Goal: Task Accomplishment & Management: Manage account settings

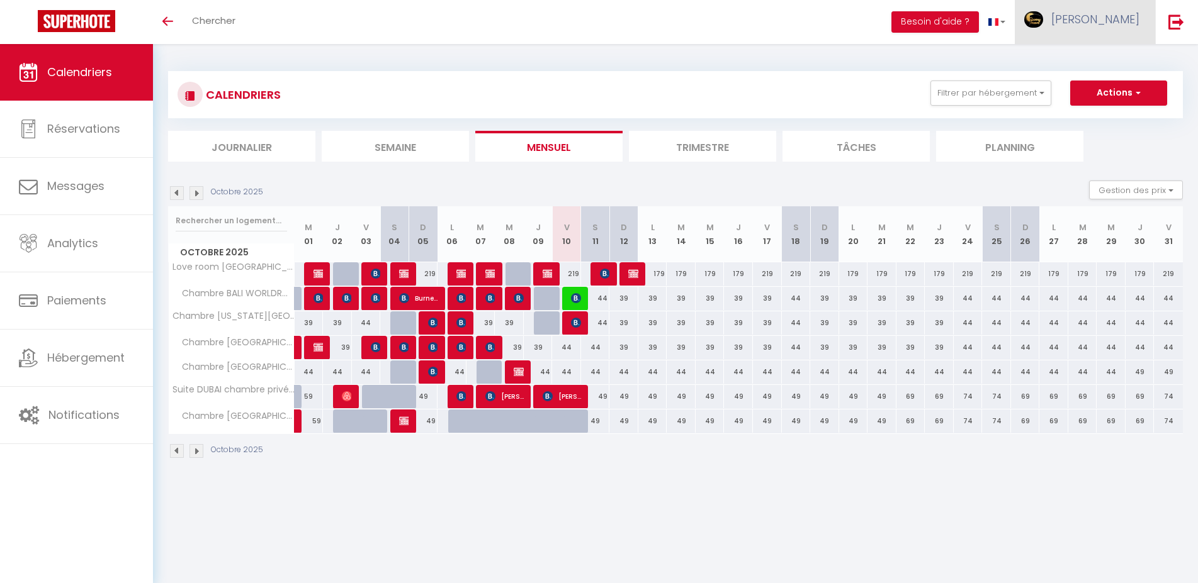
click at [1109, 13] on span "[PERSON_NAME]" at bounding box center [1095, 19] width 88 height 16
click at [1093, 79] on link "Équipe" at bounding box center [1104, 85] width 93 height 21
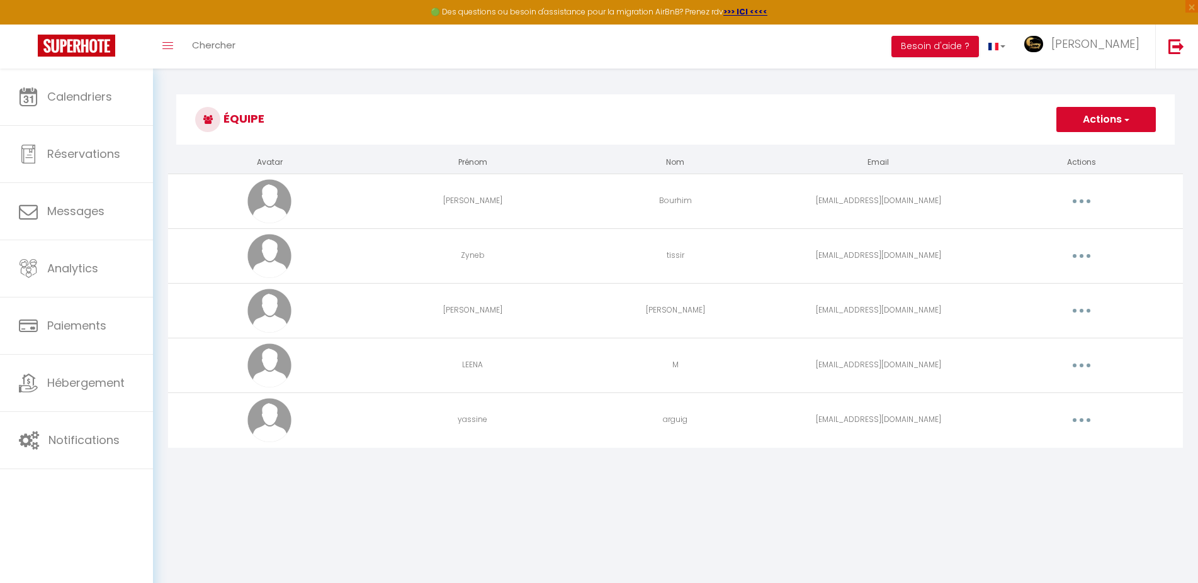
click at [1070, 248] on button "button" at bounding box center [1081, 256] width 35 height 20
click at [1031, 283] on link "Editer" at bounding box center [1048, 284] width 93 height 21
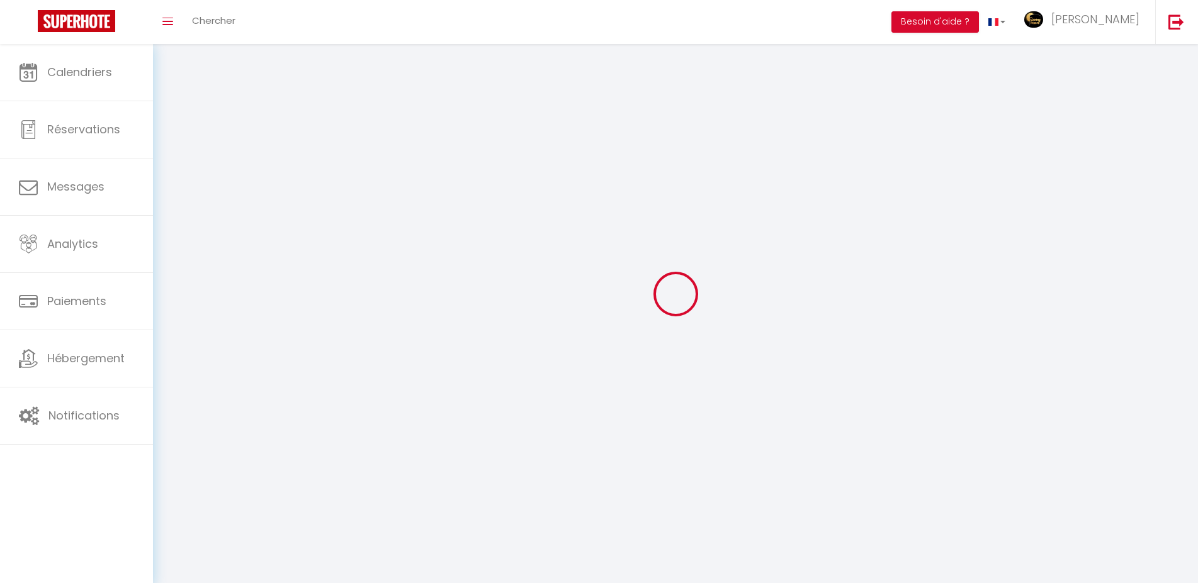
type input "Zyneb"
type input "tissir"
type input "[EMAIL_ADDRESS][DOMAIN_NAME]"
type textarea "[URL][DOMAIN_NAME]"
checkbox input "false"
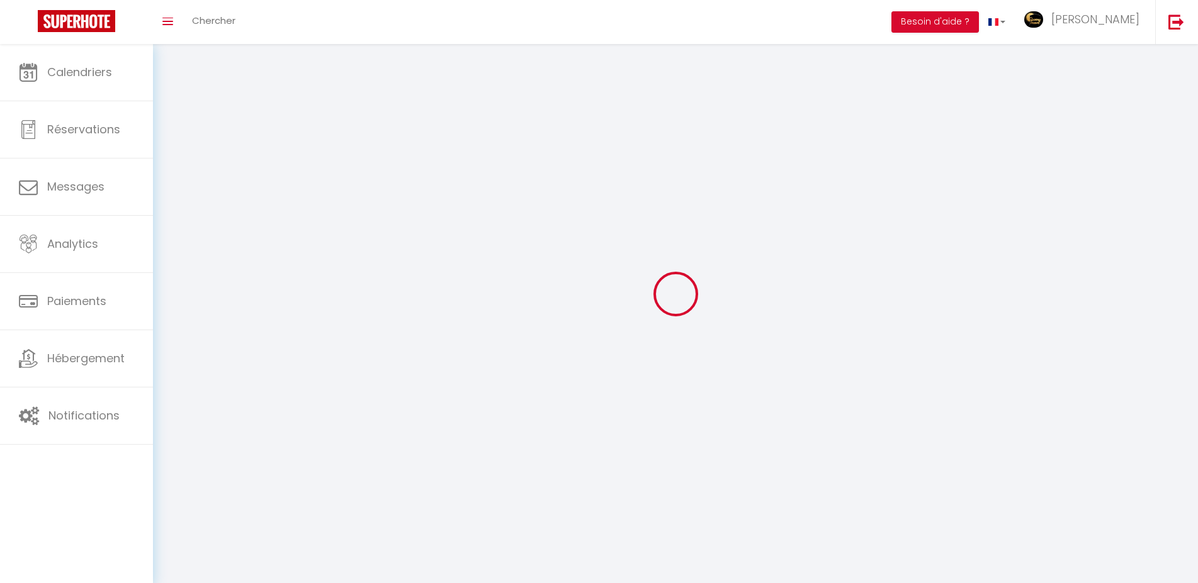
checkbox input "false"
checkbox input "true"
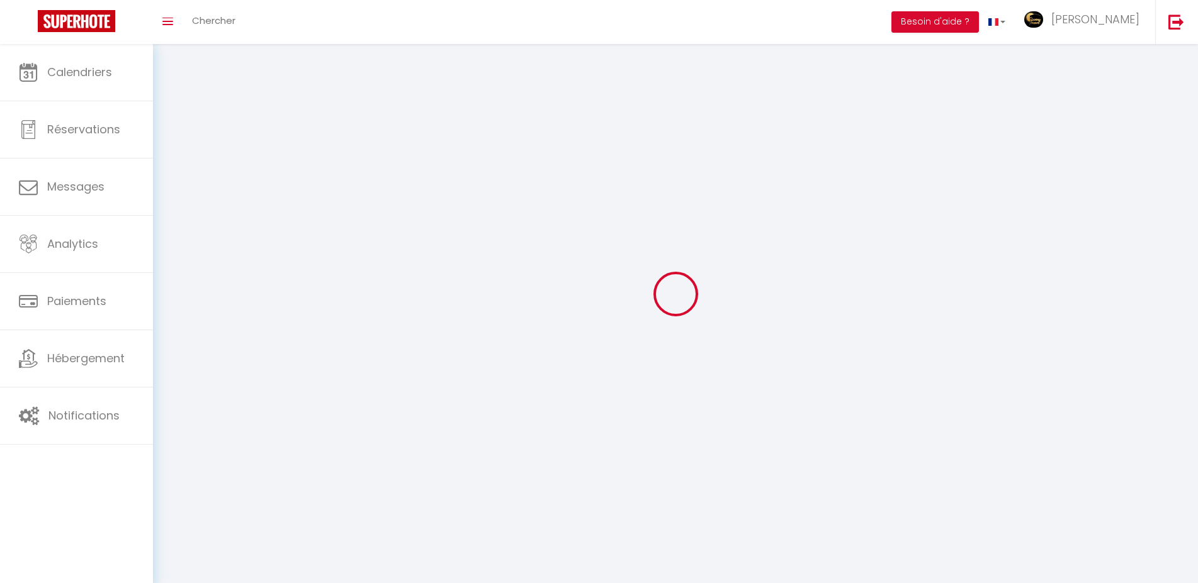
checkbox input "true"
checkbox input "false"
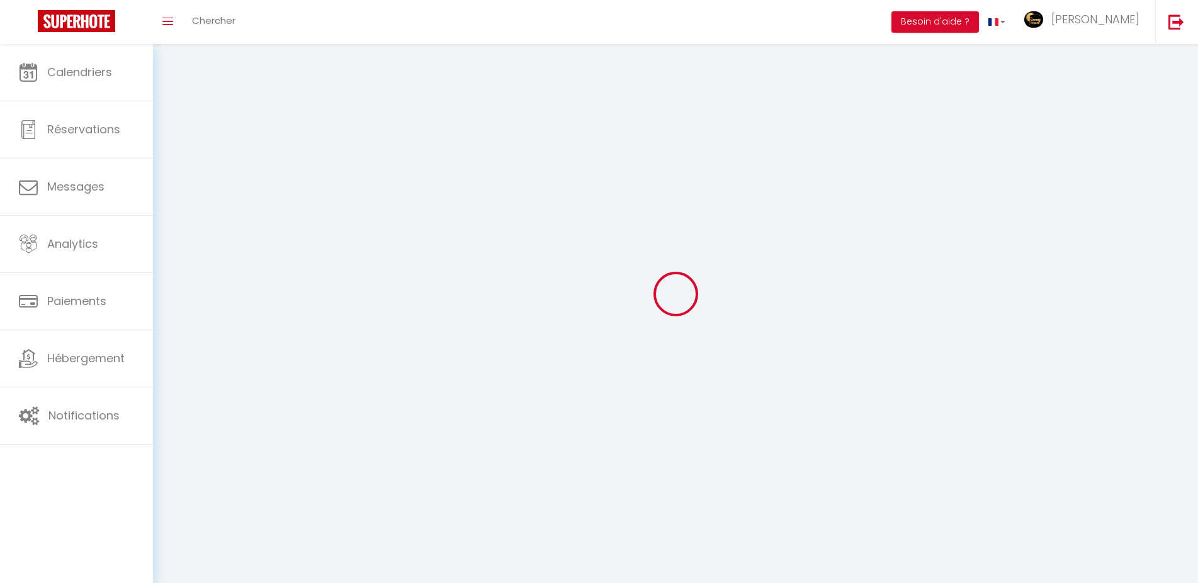
checkbox input "false"
select select
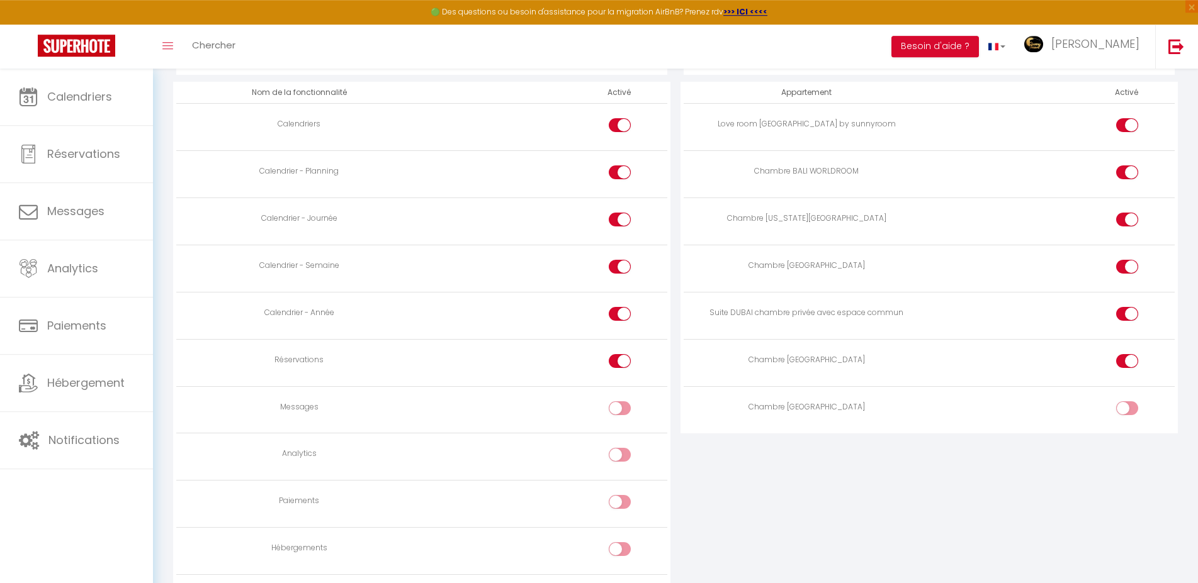
scroll to position [706, 0]
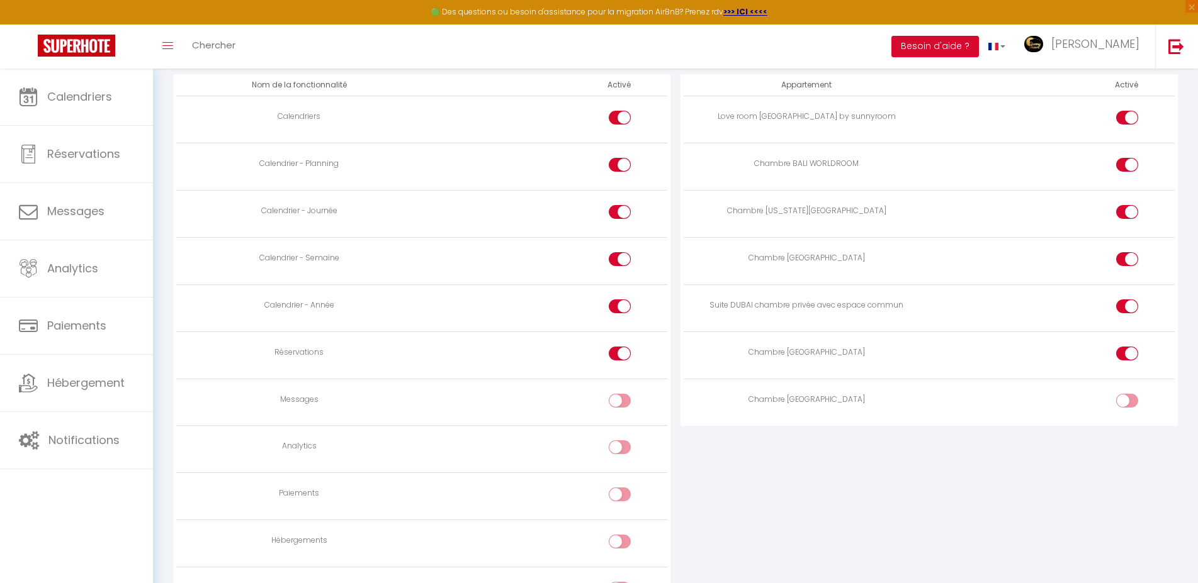
click at [1130, 164] on input "checkbox" at bounding box center [1138, 167] width 22 height 19
checkbox input "false"
click at [1128, 205] on input "checkbox" at bounding box center [1138, 214] width 22 height 19
checkbox input "false"
click at [1120, 260] on div at bounding box center [1127, 259] width 22 height 14
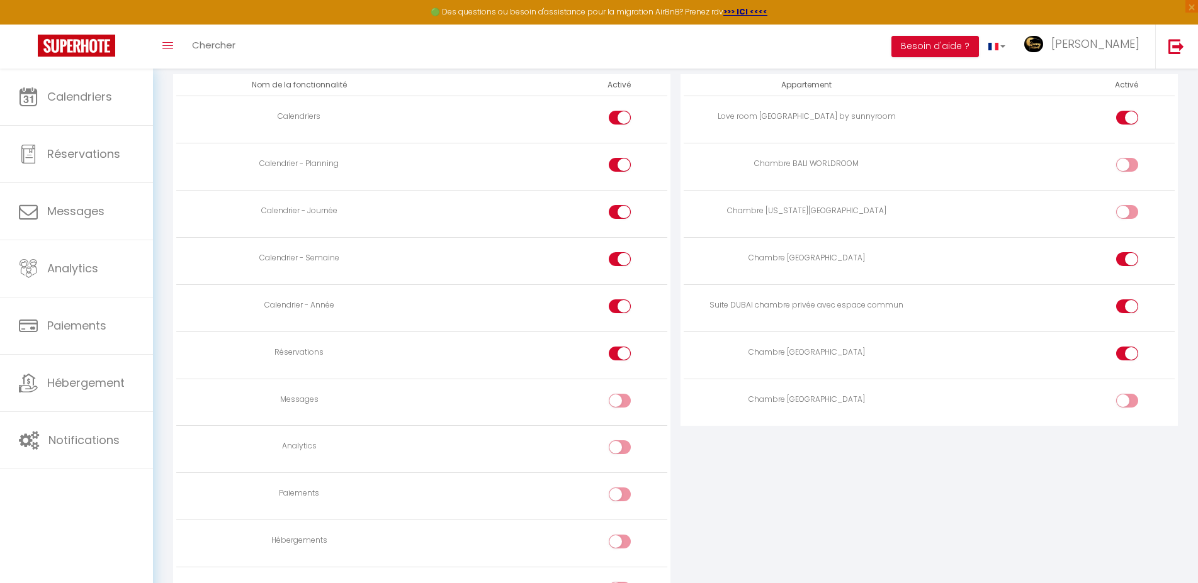
click at [1127, 260] on input "checkbox" at bounding box center [1138, 261] width 22 height 19
checkbox input "false"
click at [1122, 302] on div at bounding box center [1127, 307] width 22 height 14
click at [1127, 302] on input "checkbox" at bounding box center [1138, 309] width 22 height 19
checkbox input "false"
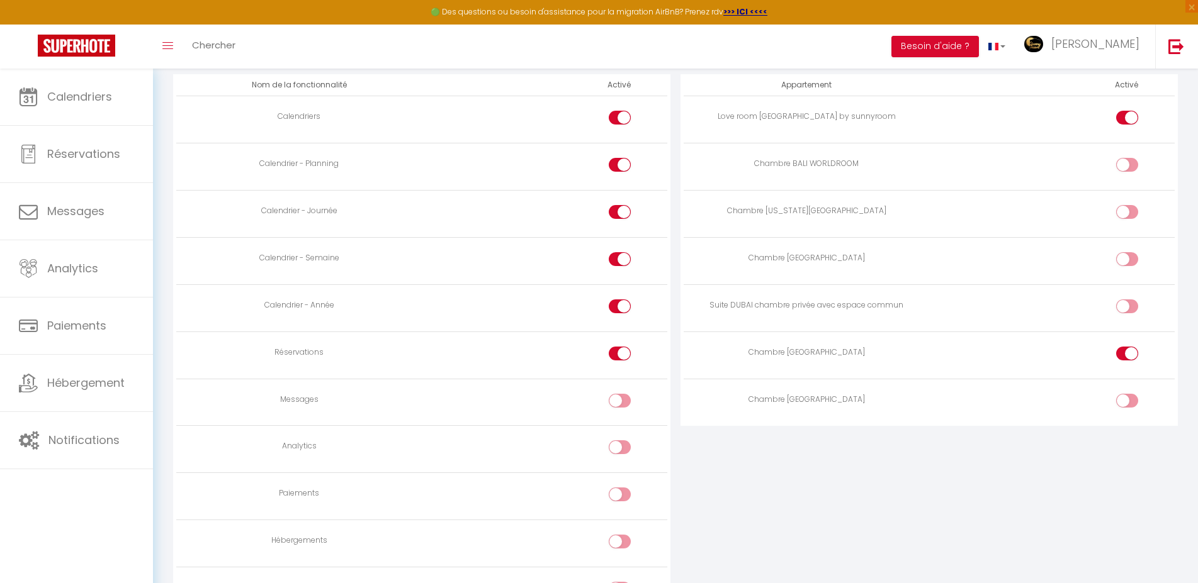
click at [1125, 351] on div at bounding box center [1127, 354] width 22 height 14
click at [1127, 351] on input "checkbox" at bounding box center [1138, 356] width 22 height 19
checkbox input "false"
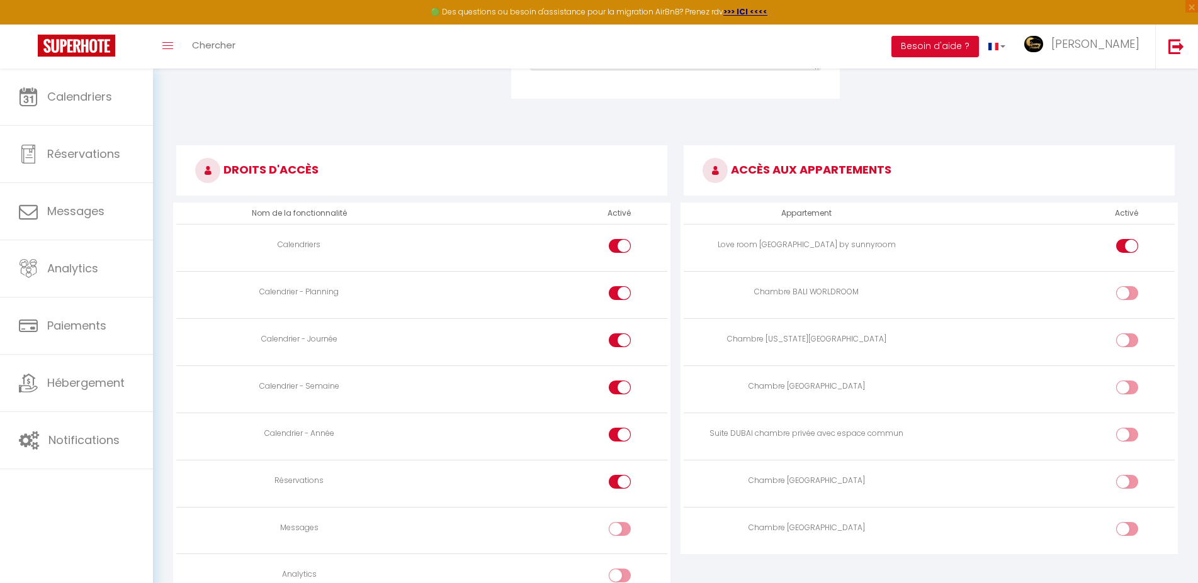
scroll to position [828, 0]
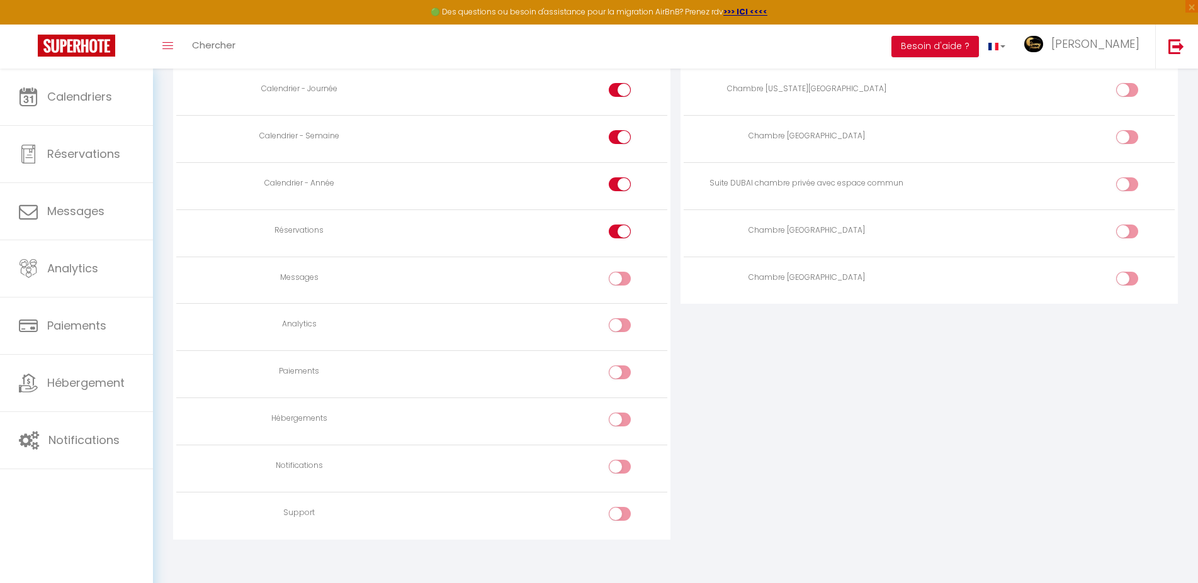
click at [609, 279] on label at bounding box center [620, 281] width 22 height 19
click at [619, 279] on input "checkbox" at bounding box center [630, 281] width 22 height 19
checkbox input "true"
click at [622, 466] on input "checkbox" at bounding box center [630, 469] width 22 height 19
checkbox input "true"
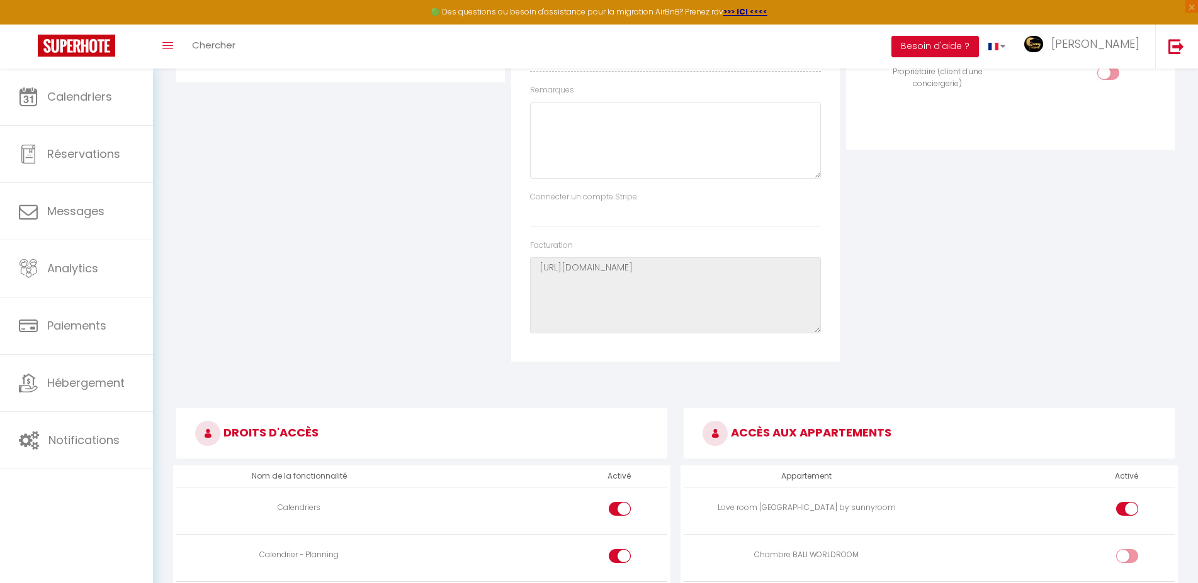
scroll to position [0, 0]
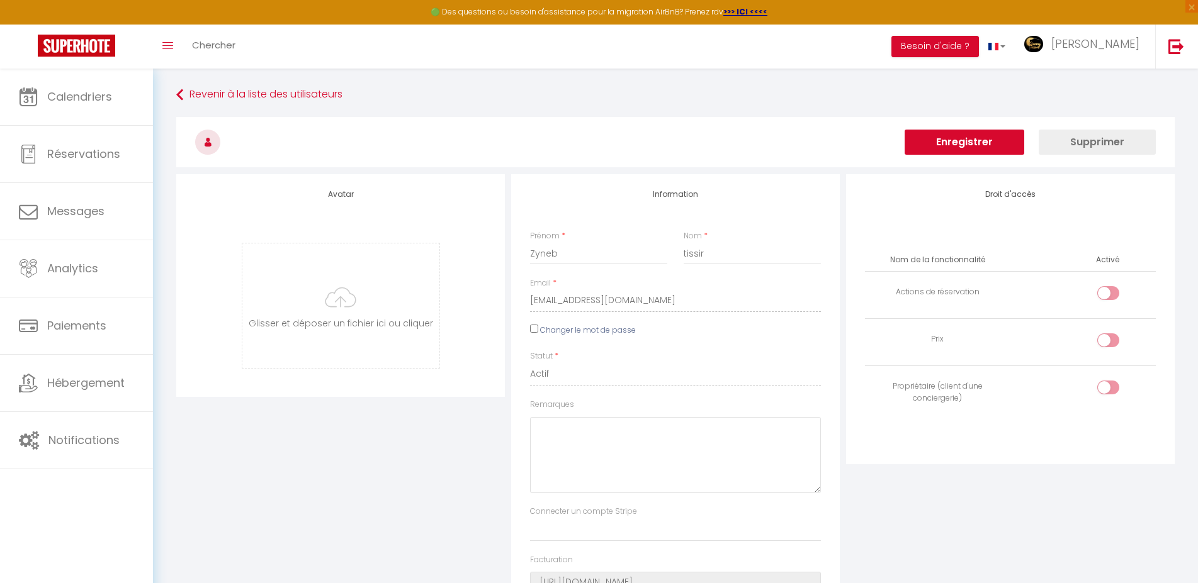
click at [983, 141] on button "Enregistrer" at bounding box center [964, 142] width 120 height 25
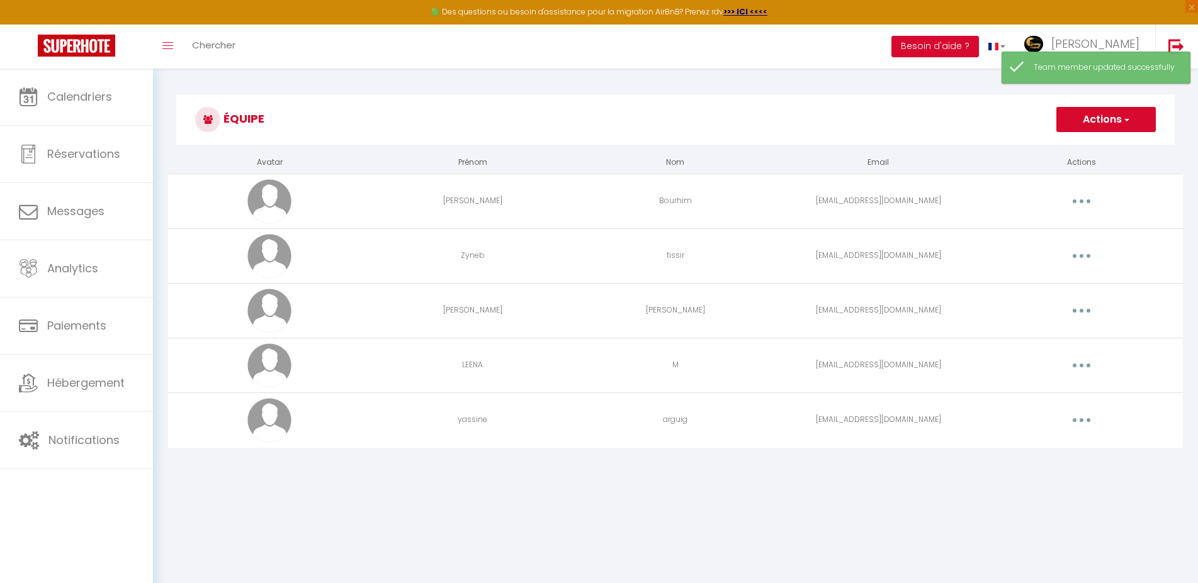
click at [1078, 363] on button "button" at bounding box center [1081, 366] width 35 height 20
click at [928, 349] on td "[EMAIL_ADDRESS][DOMAIN_NAME]" at bounding box center [878, 365] width 203 height 55
click at [1088, 309] on button "button" at bounding box center [1081, 311] width 35 height 20
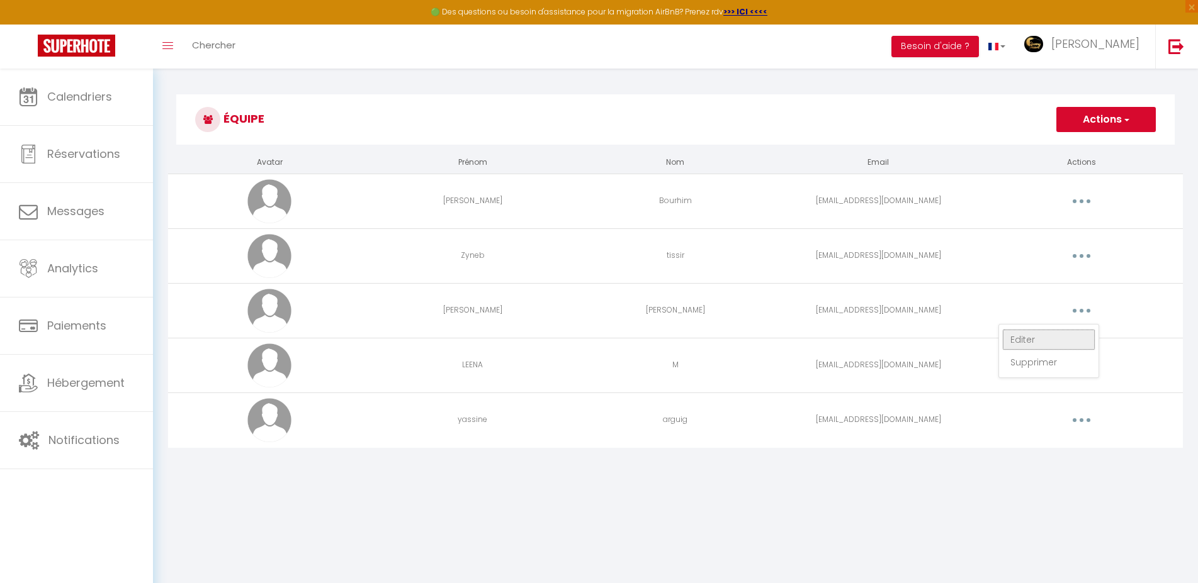
click at [1033, 334] on link "Editer" at bounding box center [1048, 339] width 93 height 21
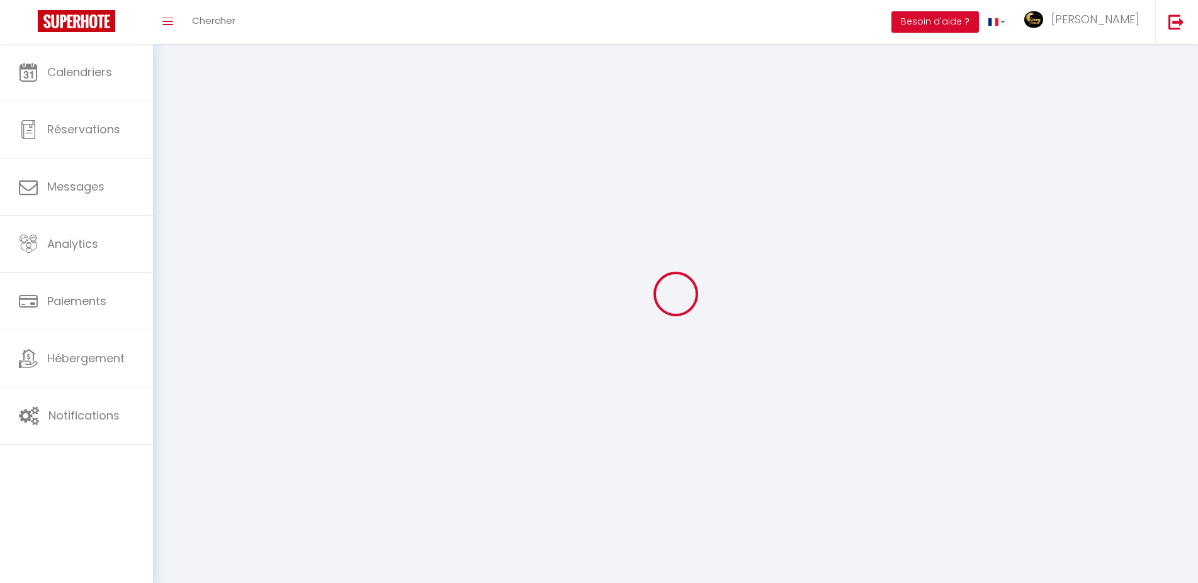
type input "[DOMAIN_NAME][EMAIL_ADDRESS][DOMAIN_NAME]"
type input "[PERSON_NAME]"
type input "[EMAIL_ADDRESS][DOMAIN_NAME]"
type textarea "[URL][DOMAIN_NAME]"
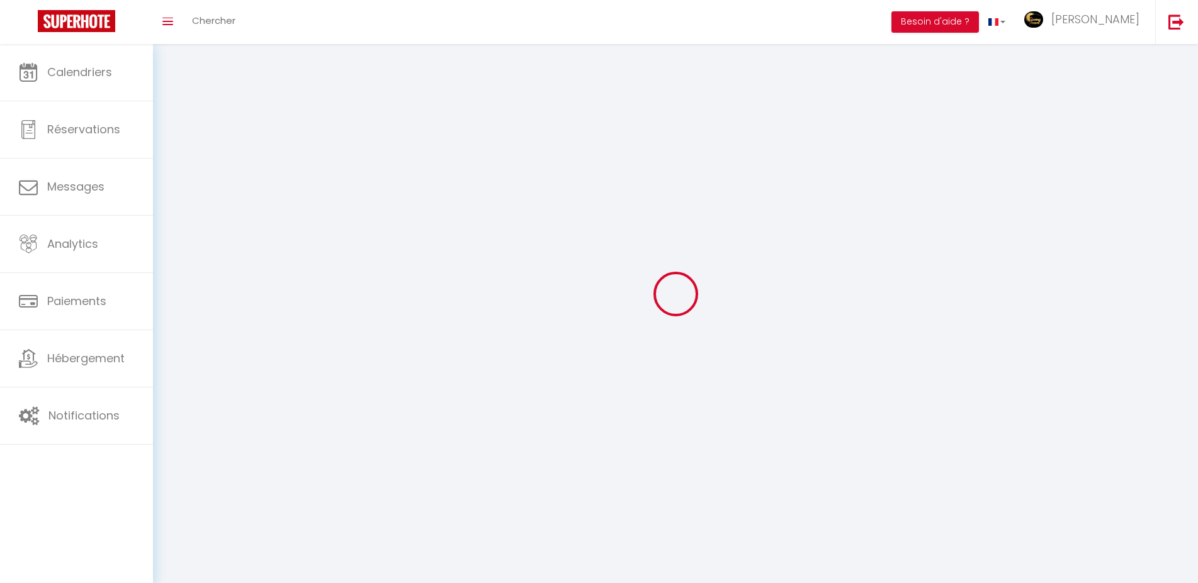
checkbox input "false"
checkbox input "true"
checkbox input "false"
checkbox input "true"
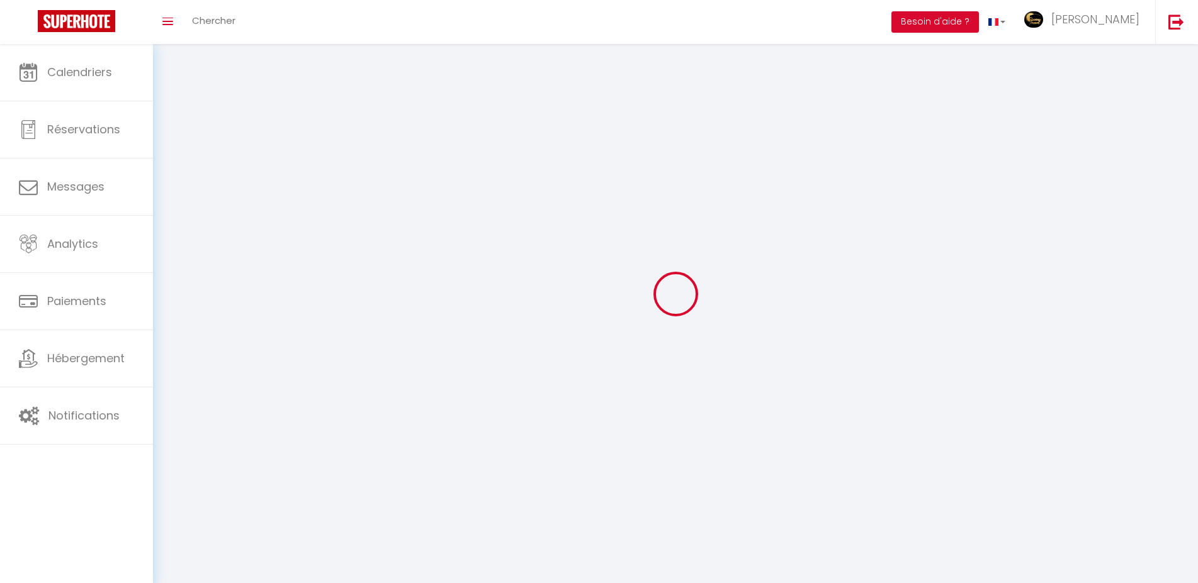
checkbox input "true"
checkbox input "false"
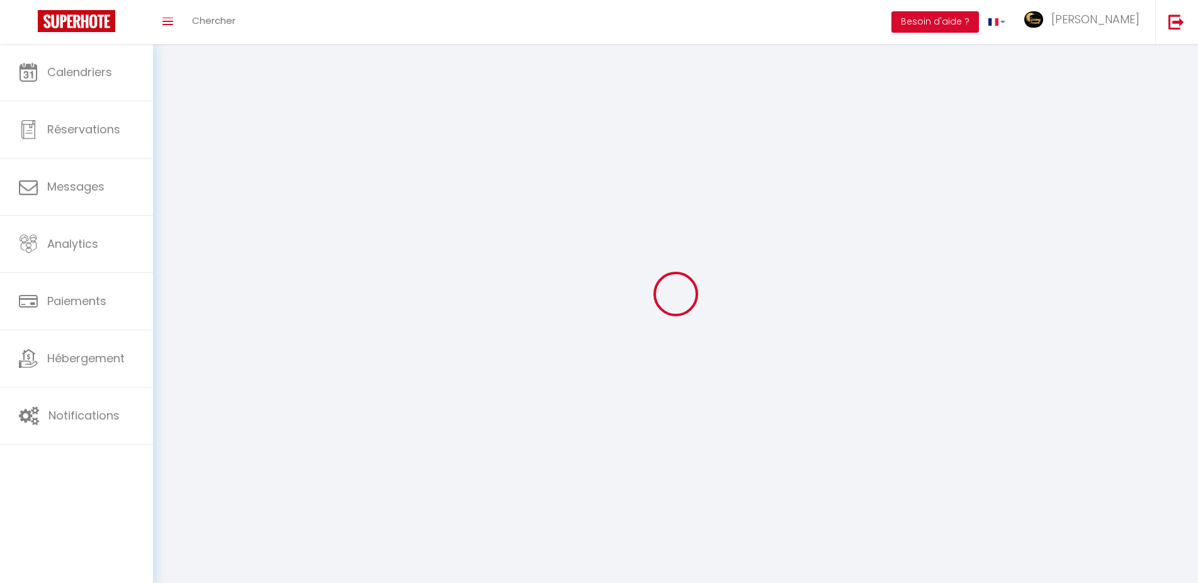
checkbox input "true"
checkbox input "false"
checkbox input "true"
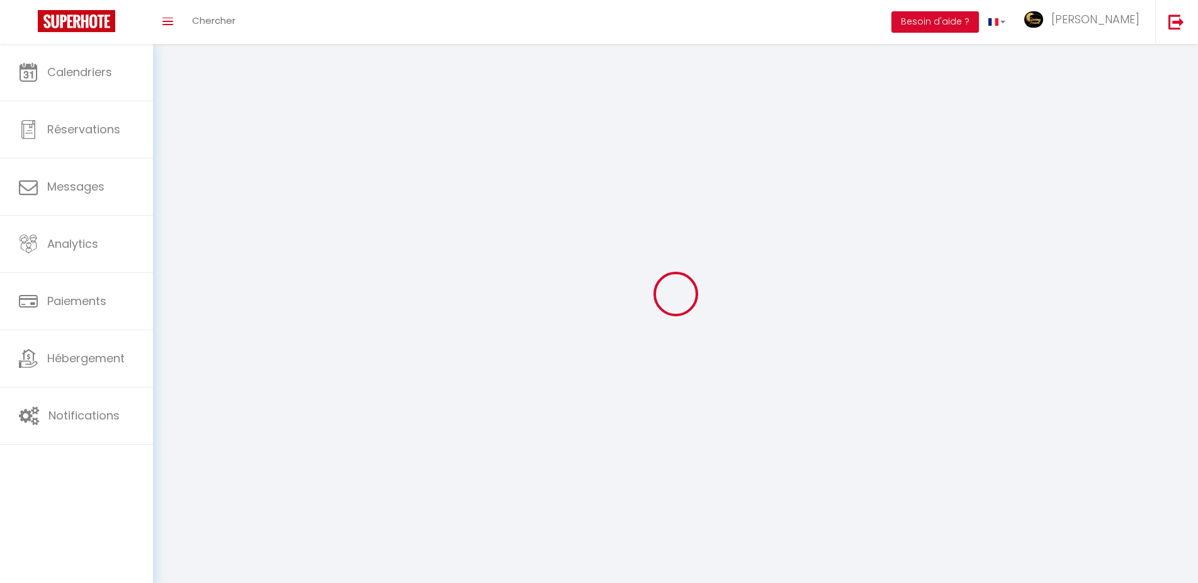
checkbox input "true"
checkbox input "false"
select select
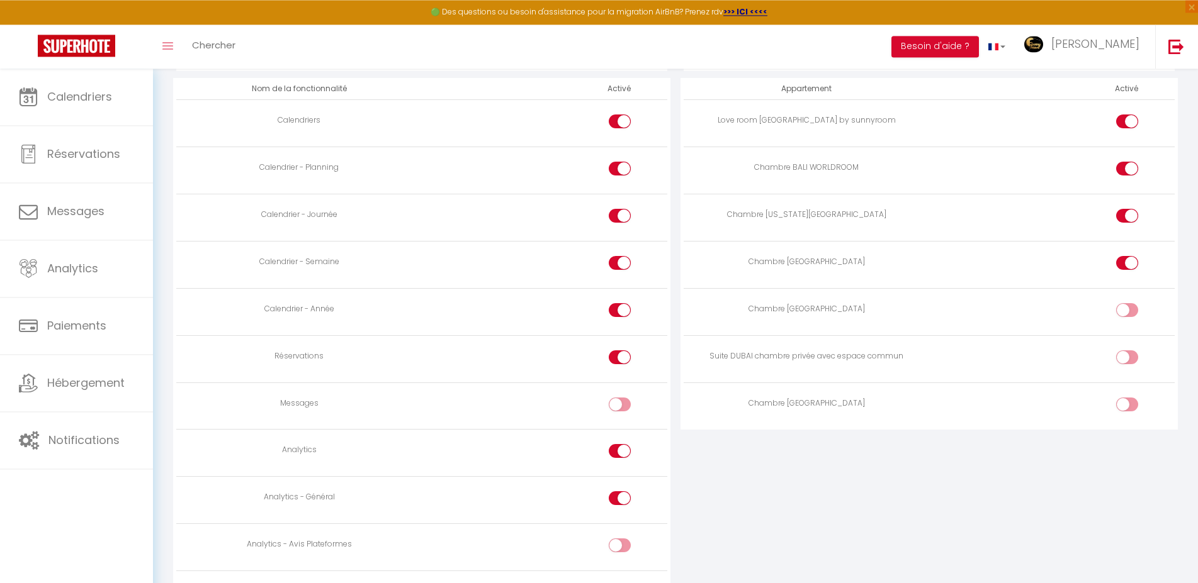
scroll to position [706, 0]
click at [1130, 301] on input "checkbox" at bounding box center [1138, 309] width 22 height 19
checkbox input "true"
click at [1123, 338] on td at bounding box center [1051, 355] width 245 height 47
click at [1132, 353] on input "checkbox" at bounding box center [1138, 356] width 22 height 19
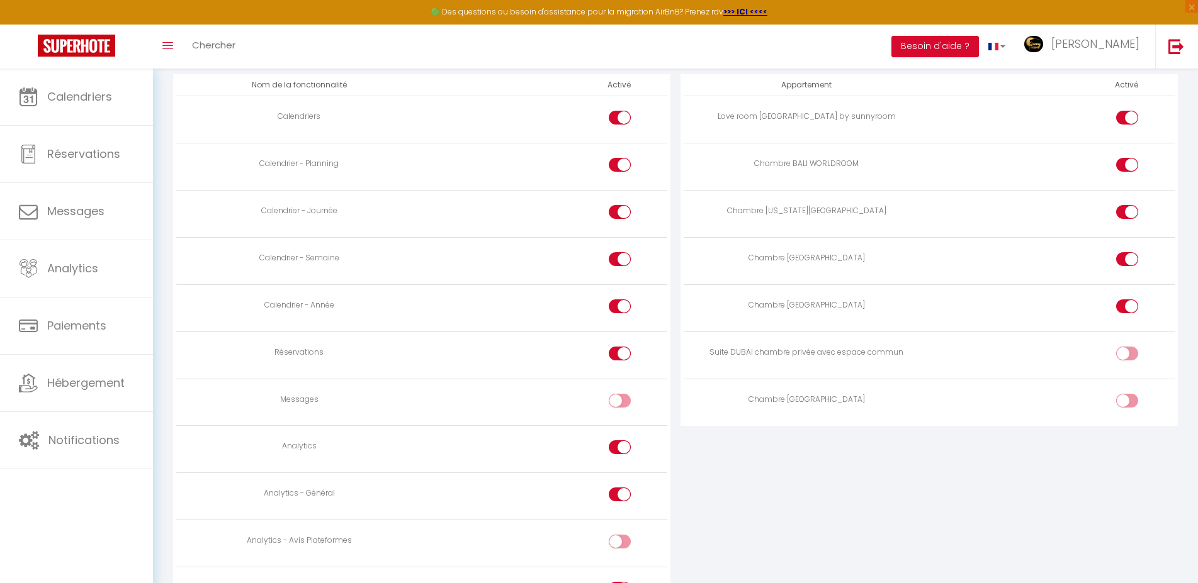
checkbox input "true"
click at [1126, 394] on div at bounding box center [1127, 401] width 22 height 14
click at [1127, 394] on input "checkbox" at bounding box center [1138, 403] width 22 height 19
checkbox input "true"
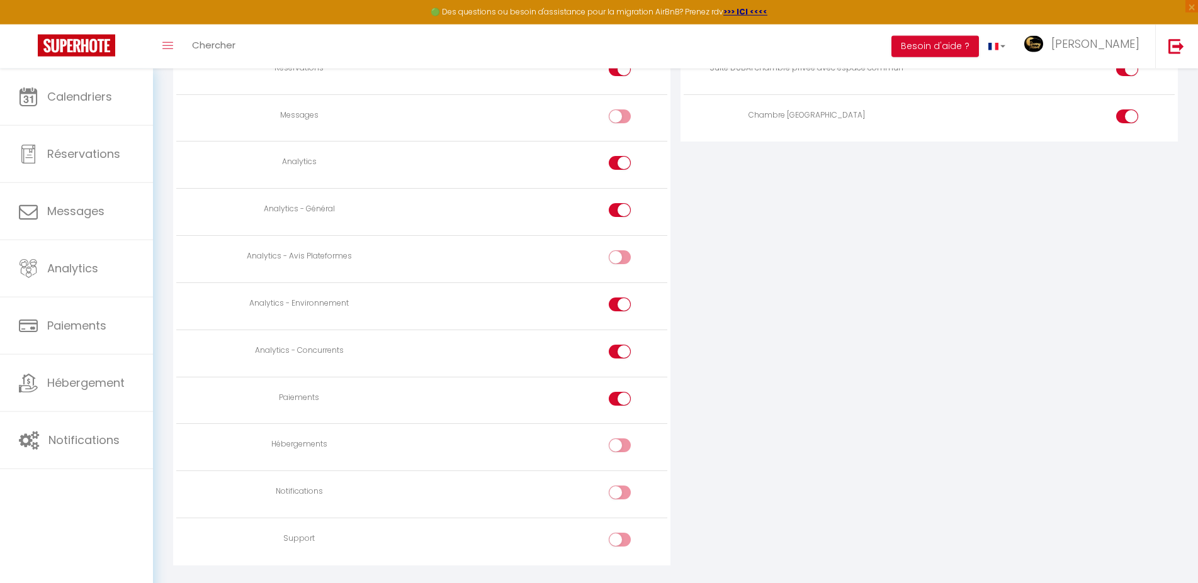
scroll to position [1015, 0]
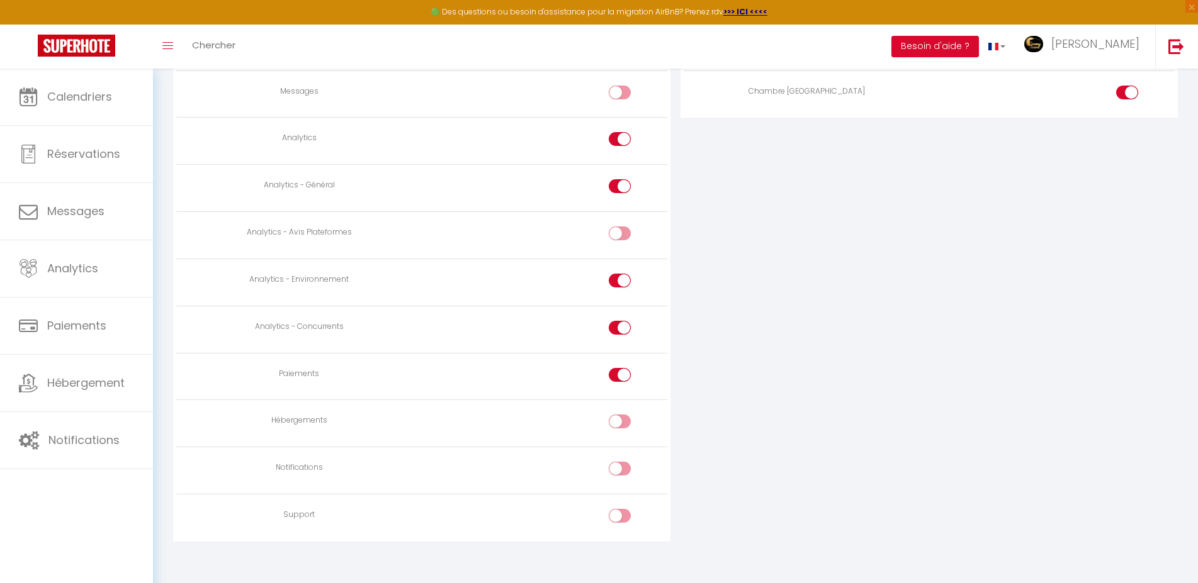
click at [613, 415] on div at bounding box center [620, 422] width 22 height 14
click at [619, 415] on input "checkbox" at bounding box center [630, 424] width 22 height 19
checkbox input "true"
click at [619, 462] on div at bounding box center [620, 469] width 22 height 14
click at [619, 462] on input "checkbox" at bounding box center [630, 471] width 22 height 19
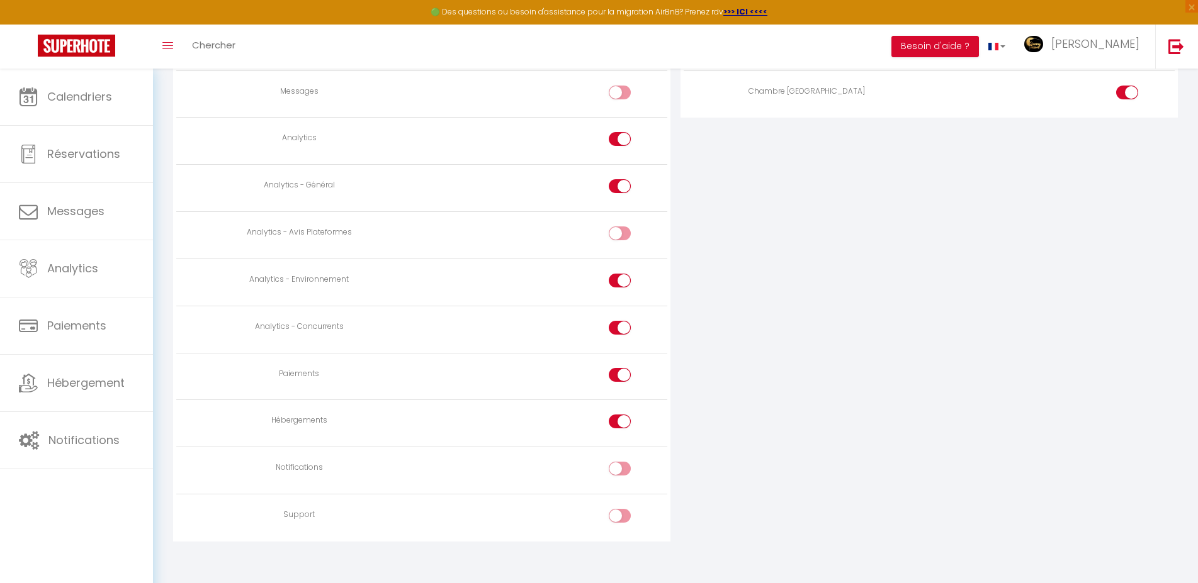
checkbox input "true"
click at [619, 509] on div at bounding box center [620, 516] width 22 height 14
click at [619, 509] on input "checkbox" at bounding box center [630, 518] width 22 height 19
checkbox input "true"
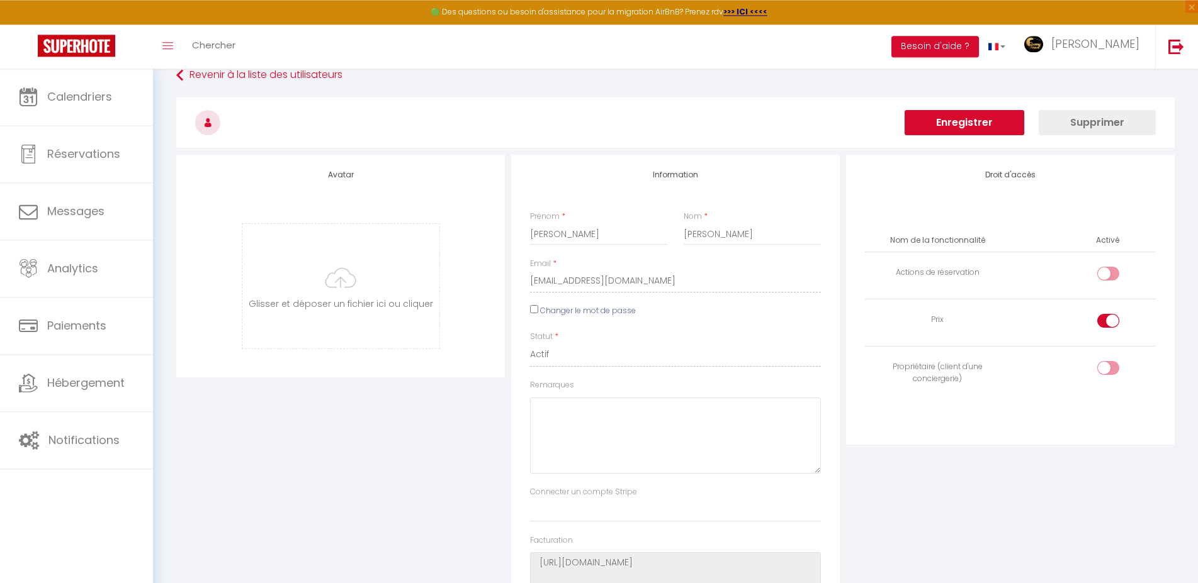
scroll to position [0, 0]
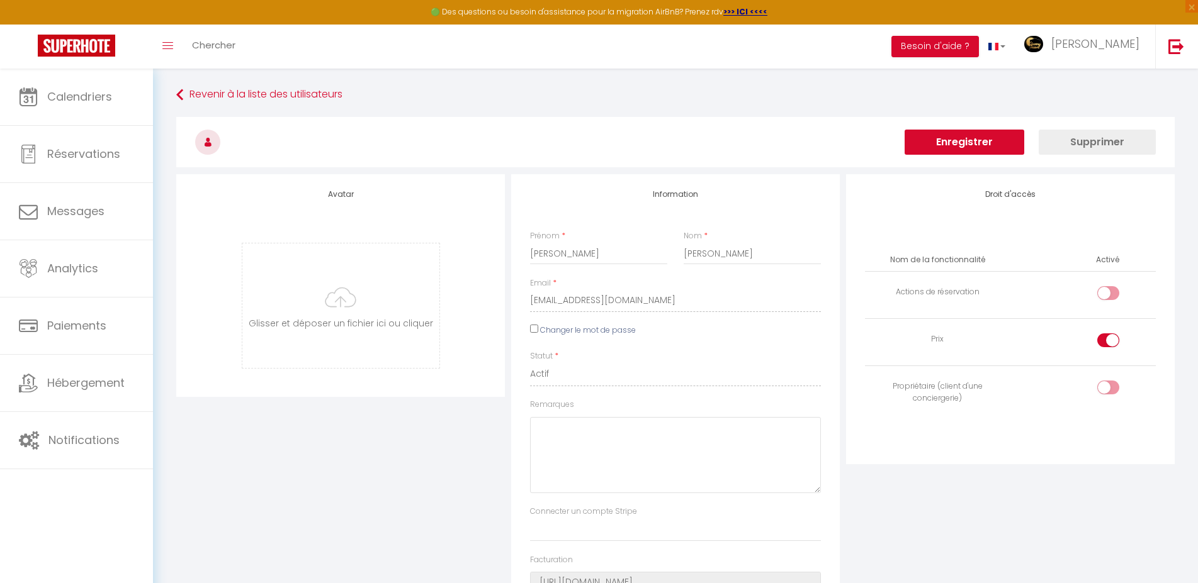
click at [945, 147] on button "Enregistrer" at bounding box center [964, 142] width 120 height 25
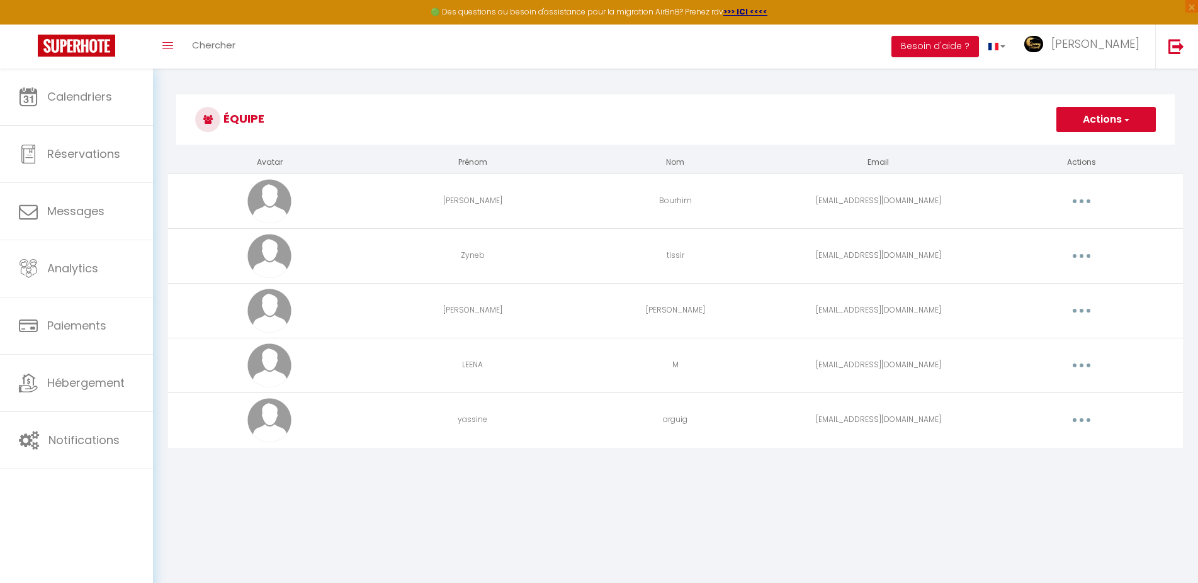
click at [1076, 202] on button "button" at bounding box center [1081, 201] width 35 height 20
click at [1021, 230] on link "Editer" at bounding box center [1048, 230] width 93 height 21
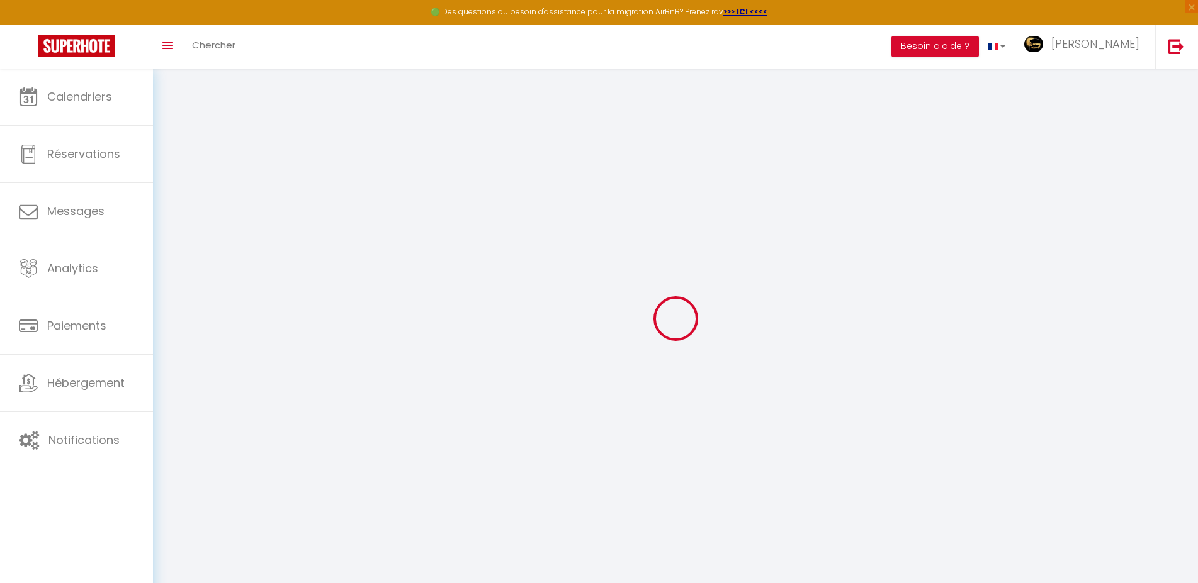
type input "[PERSON_NAME]"
type input "Bourhim"
type input "[EMAIL_ADDRESS][DOMAIN_NAME]"
type textarea "[URL][DOMAIN_NAME]"
checkbox input "true"
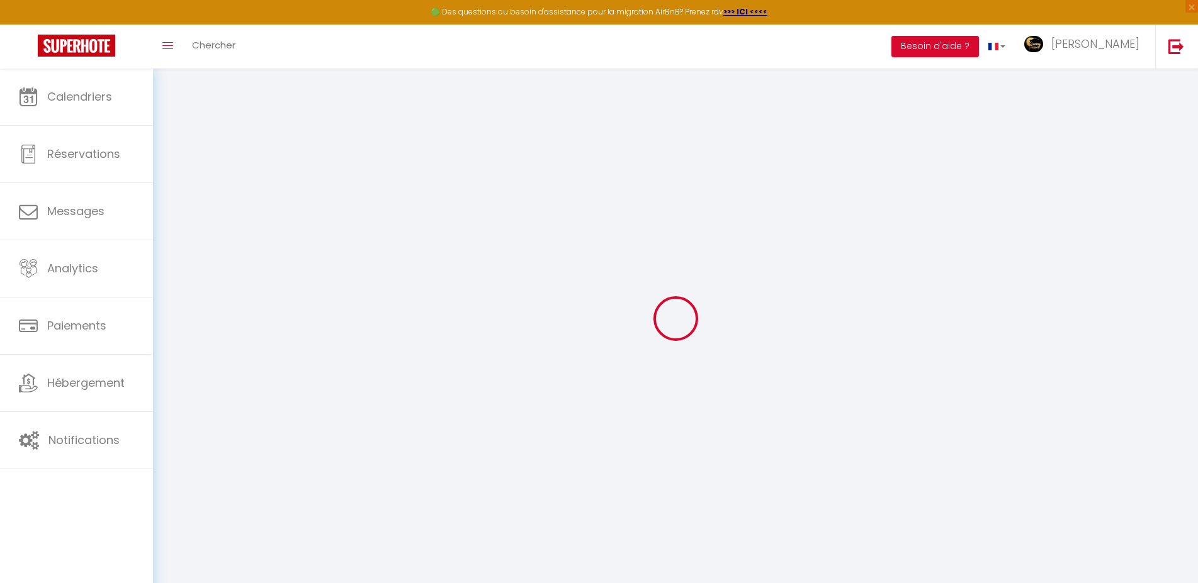
checkbox input "true"
checkbox input "false"
checkbox input "true"
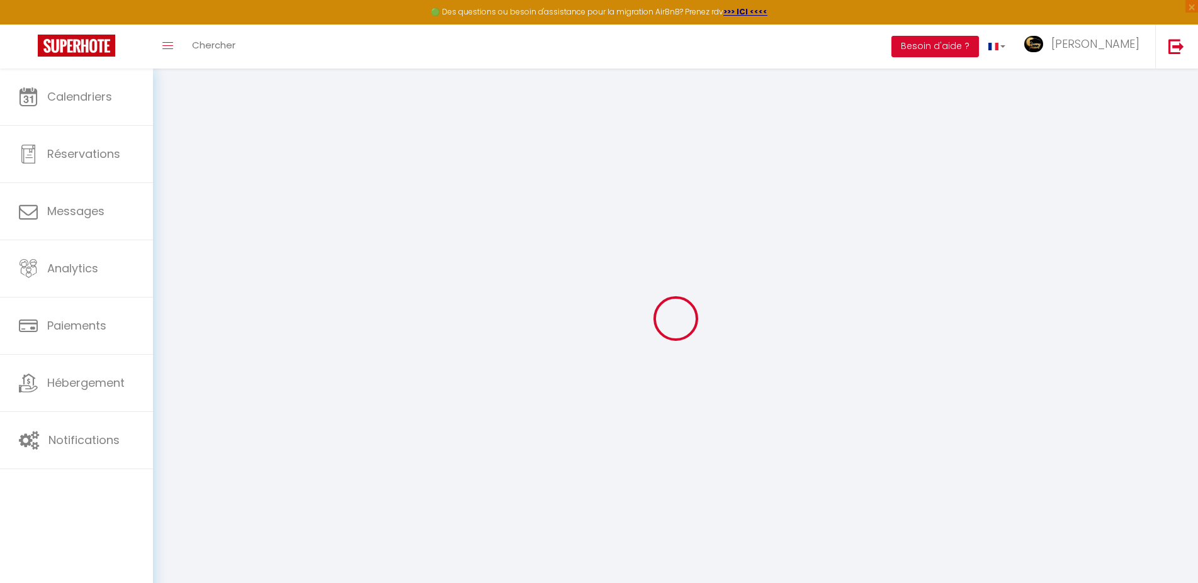
checkbox input "true"
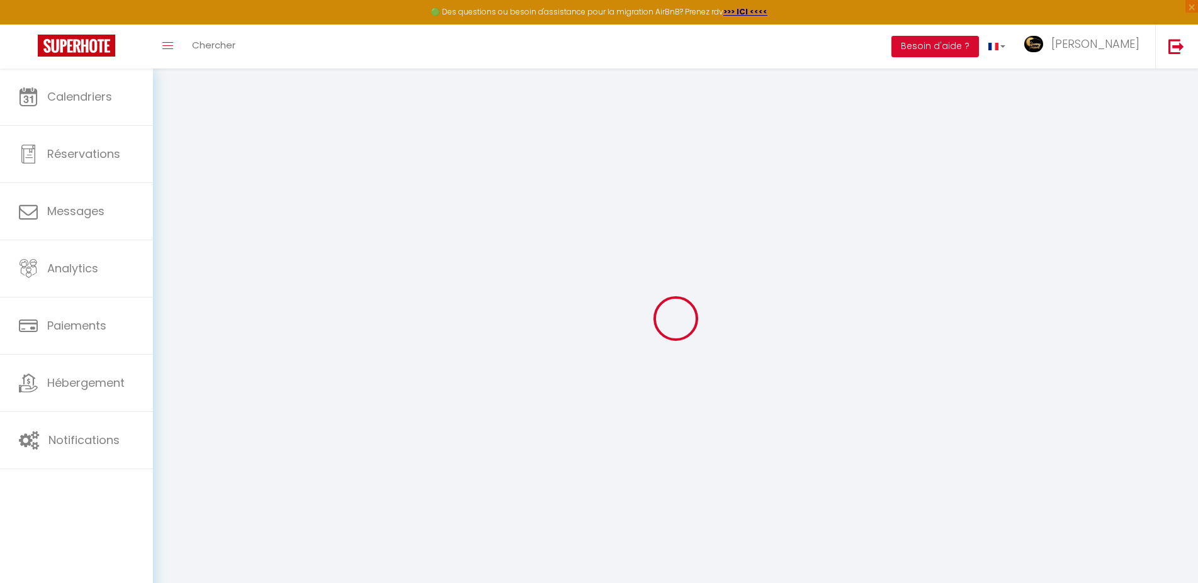
checkbox input "true"
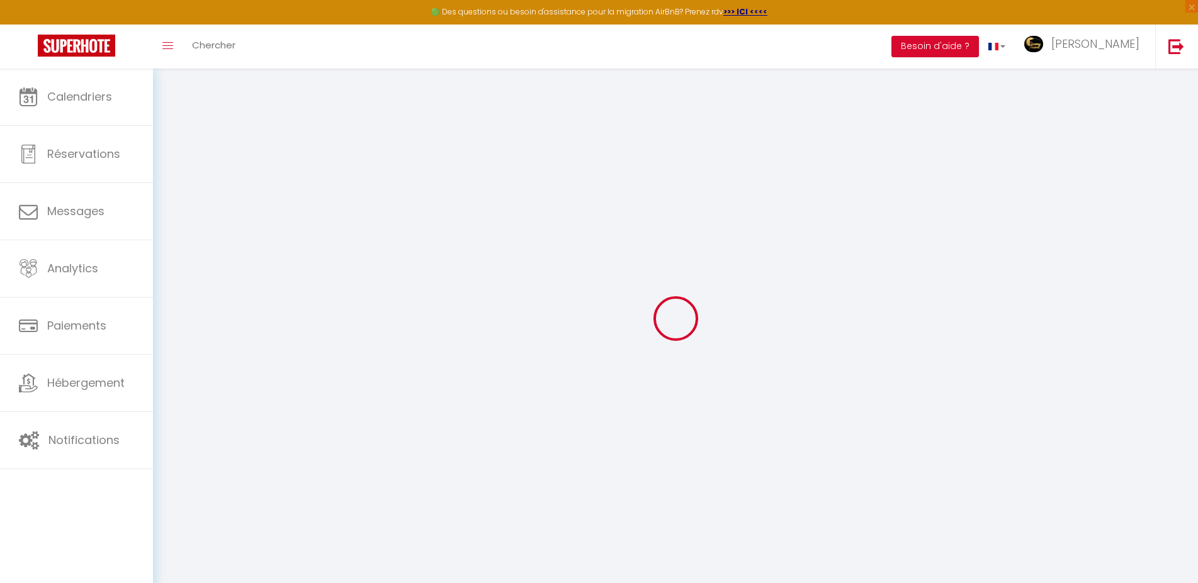
checkbox input "true"
select select
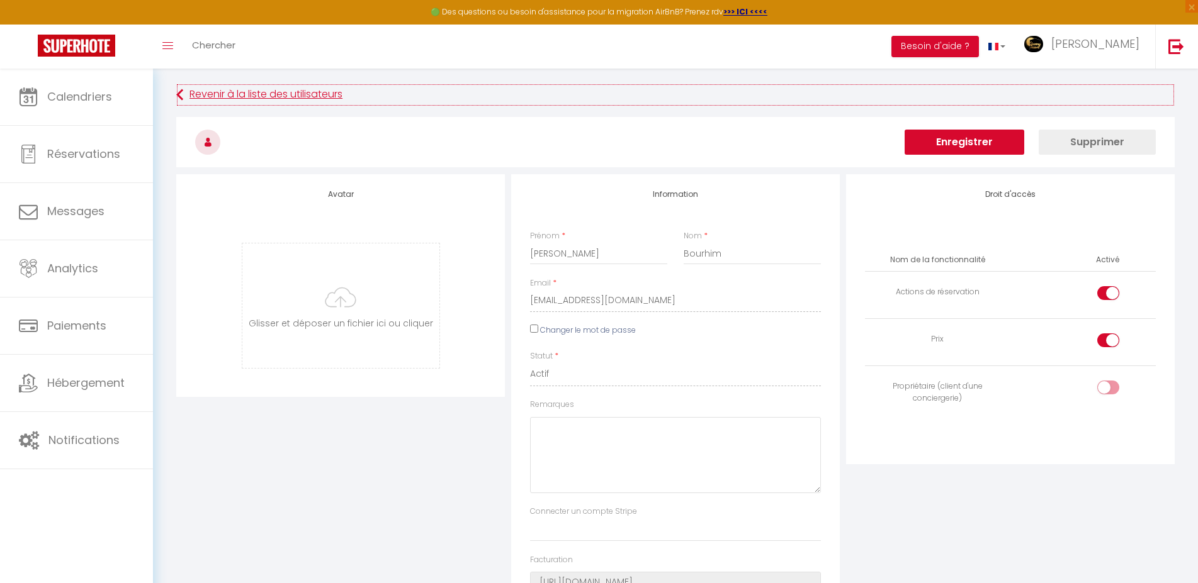
click at [177, 89] on icon at bounding box center [179, 95] width 7 height 23
